Goal: Task Accomplishment & Management: Manage account settings

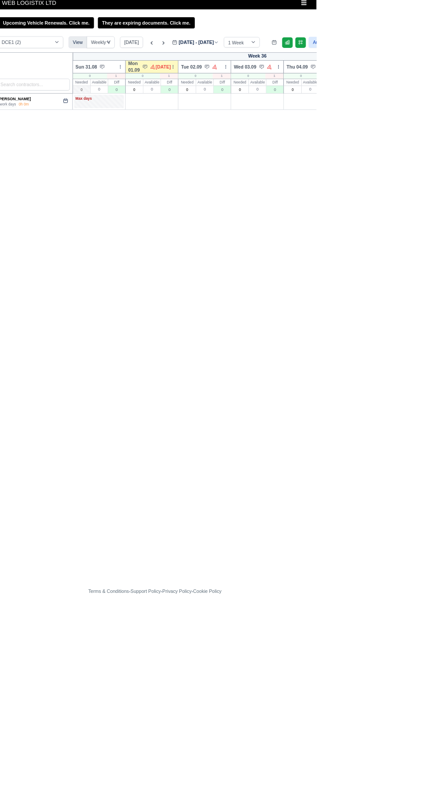
click at [344, 533] on div "Week 36 Sun 31.08 Bulk Status Change Daily Tasks Planned Routes Service Details…" at bounding box center [299, 431] width 598 height 715
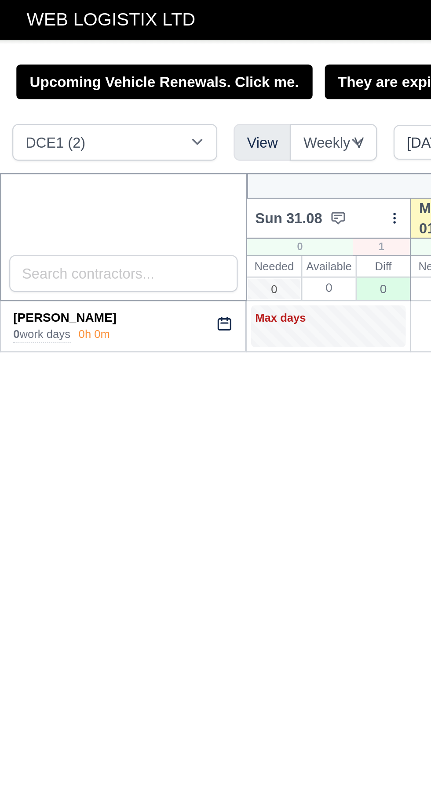
click at [59, 7] on span "WEB LOGISTIX LTD" at bounding box center [47, 9] width 81 height 18
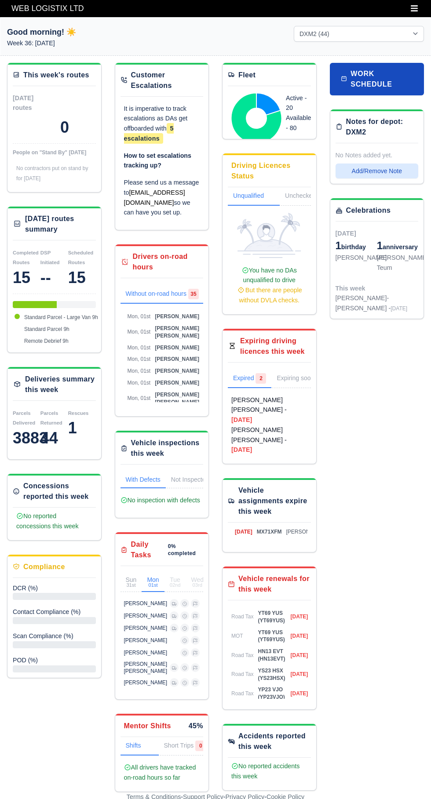
select select "1"
click at [415, 10] on icon "Toggle navigation" at bounding box center [414, 8] width 8 height 8
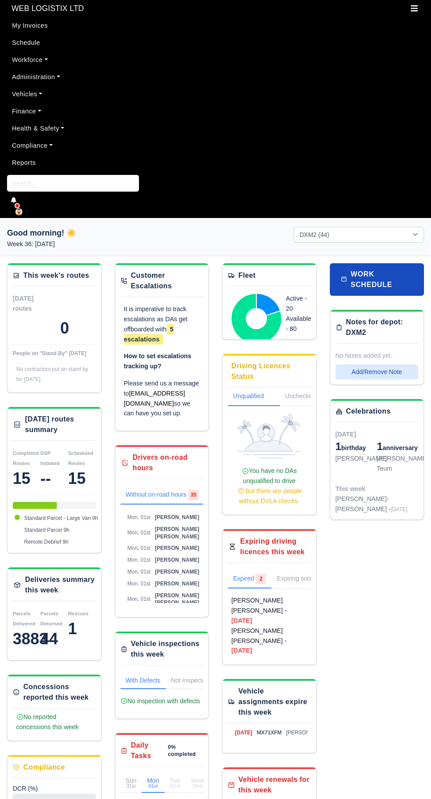
click at [34, 109] on link "Finance" at bounding box center [215, 111] width 417 height 17
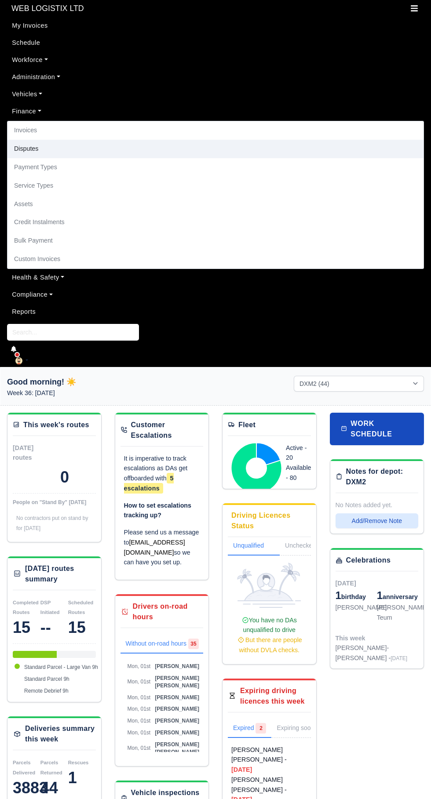
click at [34, 153] on link "Disputes" at bounding box center [215, 149] width 416 height 18
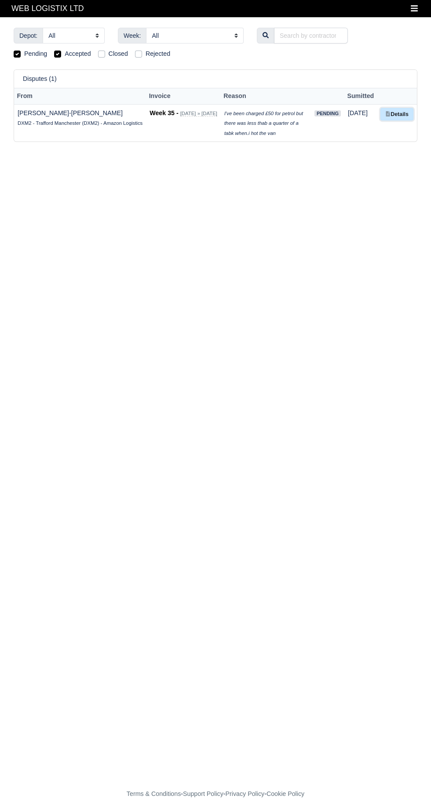
click at [392, 114] on link "Details" at bounding box center [396, 114] width 33 height 13
